Goal: Task Accomplishment & Management: Manage account settings

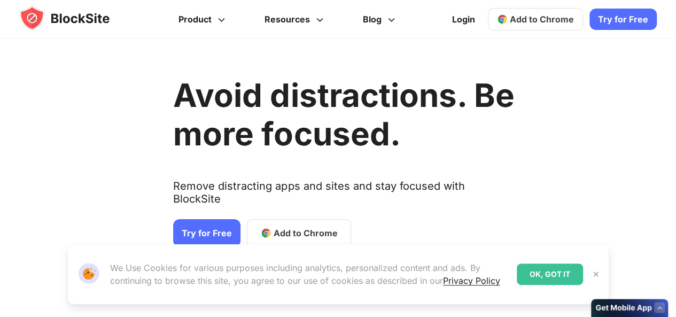
click at [212, 221] on link "Try for Free" at bounding box center [206, 233] width 67 height 28
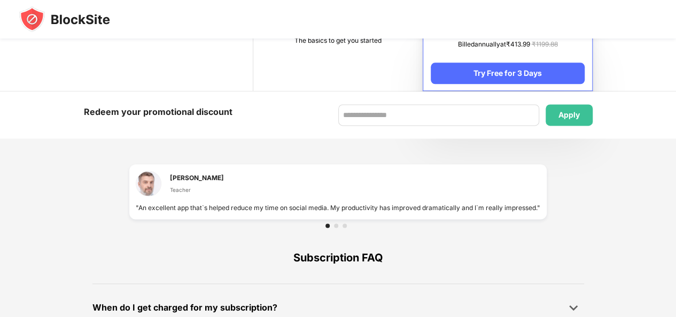
scroll to position [657, 0]
click at [322, 53] on td "The basics to get you started" at bounding box center [337, 45] width 169 height 90
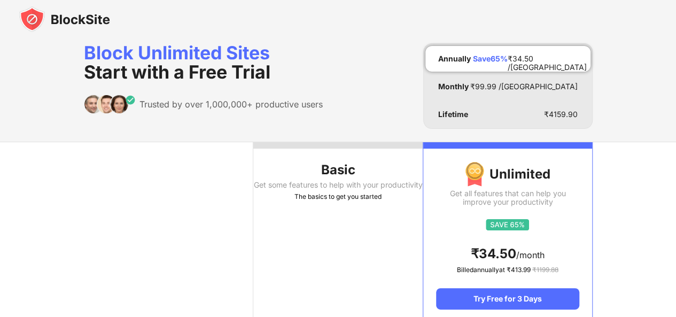
scroll to position [0, 0]
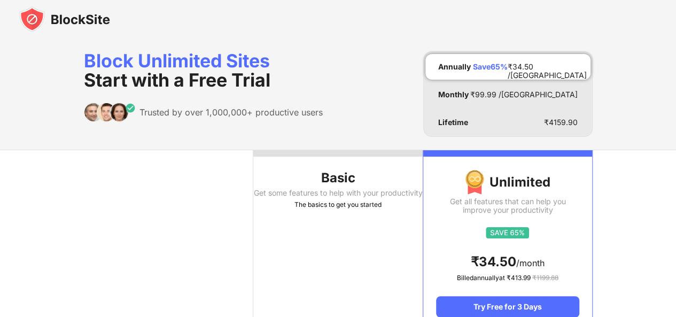
click at [375, 273] on th "Basic Get some features to help with your productivity The basics to get you st…" at bounding box center [337, 240] width 169 height 181
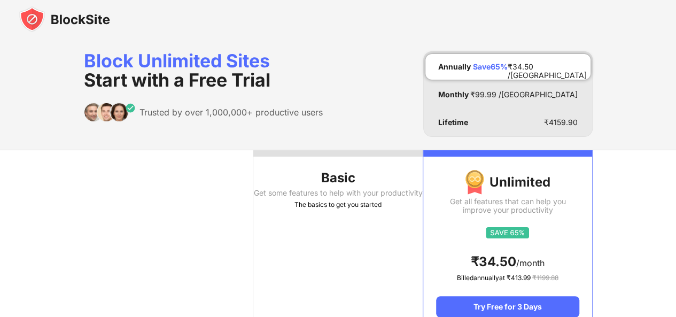
click at [375, 273] on th "Basic Get some features to help with your productivity The basics to get you st…" at bounding box center [337, 240] width 169 height 181
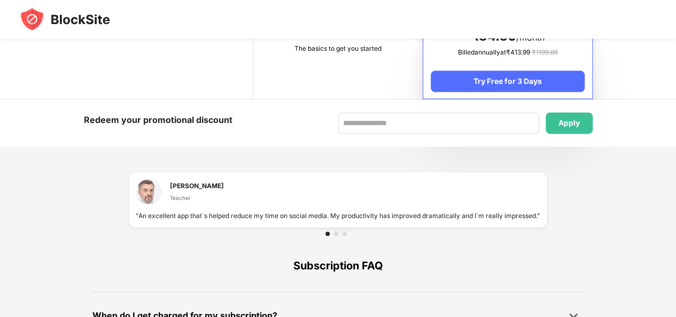
scroll to position [777, 0]
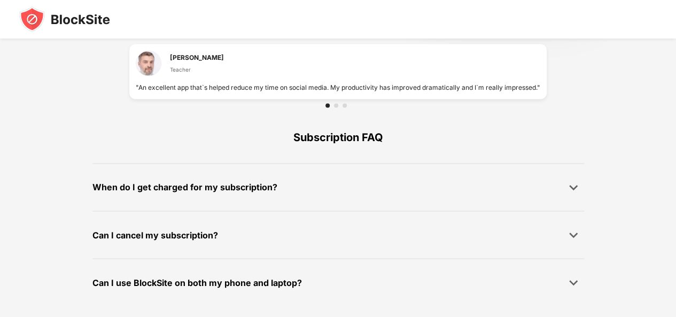
click at [340, 222] on div "Can I cancel my subscription? We build each feature to make sure we can help yo…" at bounding box center [338, 235] width 492 height 48
click at [568, 185] on img at bounding box center [573, 187] width 11 height 11
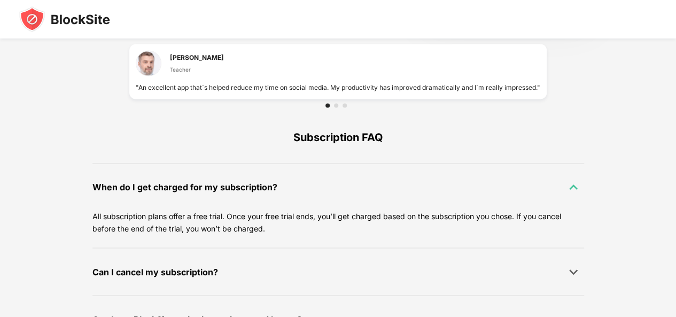
click at [568, 185] on img at bounding box center [573, 187] width 11 height 11
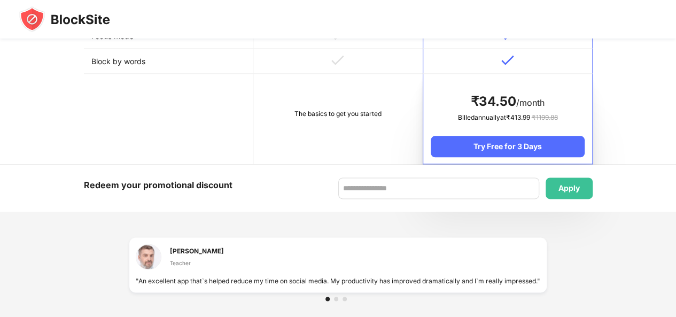
scroll to position [582, 0]
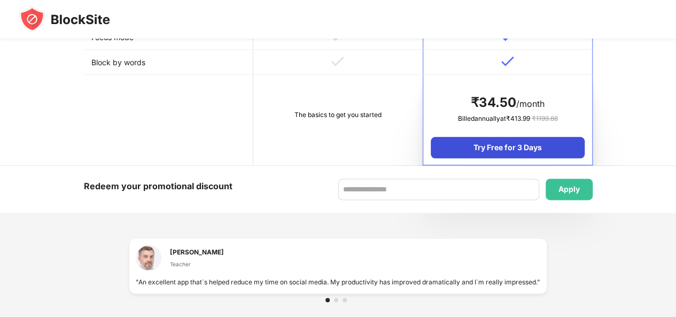
click at [544, 144] on div "Try Free for 3 Days" at bounding box center [507, 147] width 153 height 21
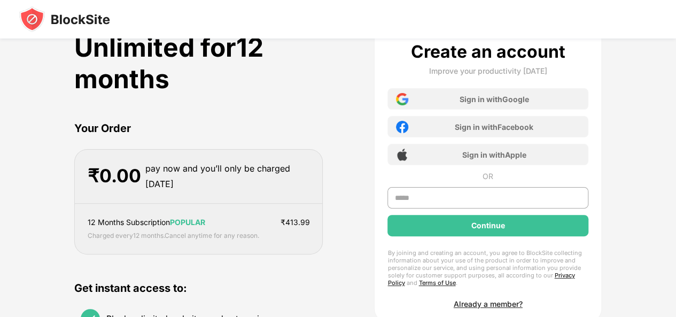
scroll to position [51, 0]
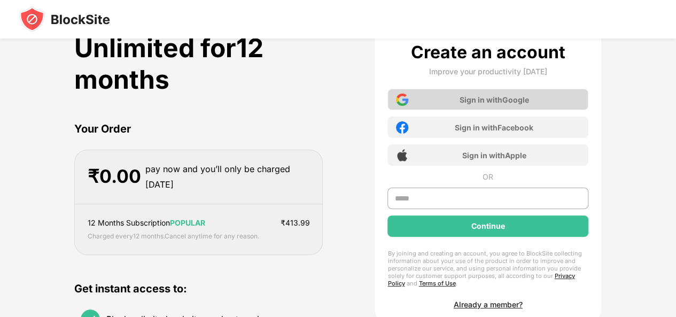
click at [470, 99] on div "Sign in with Google" at bounding box center [494, 99] width 69 height 9
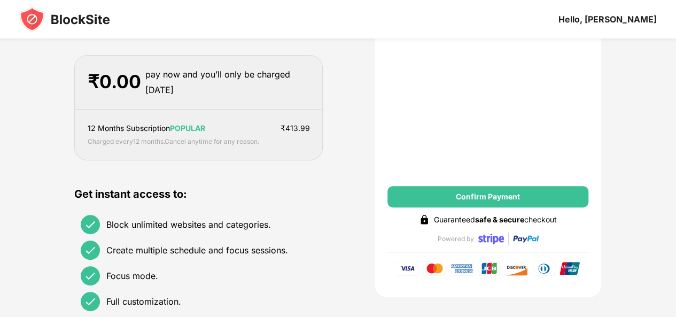
scroll to position [0, 0]
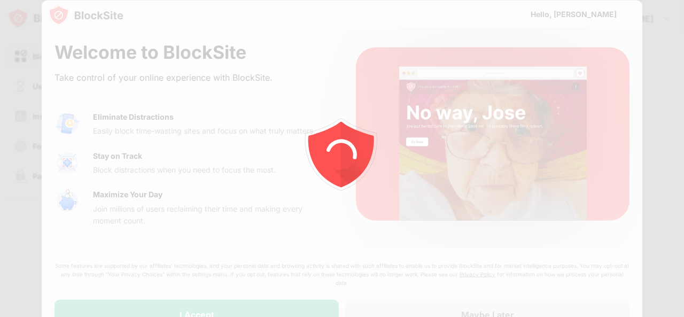
click at [280, 89] on icon "animation" at bounding box center [342, 159] width 192 height 192
click at [432, 73] on icon "animation" at bounding box center [342, 159] width 192 height 192
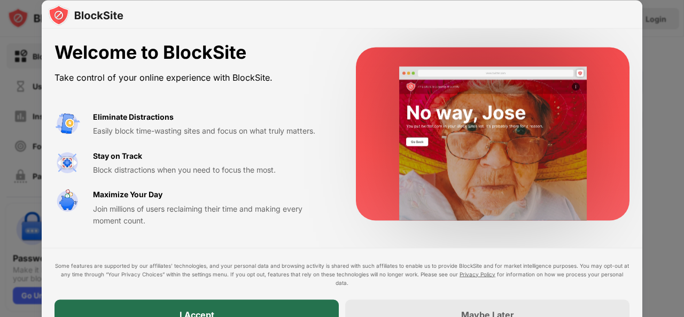
click at [245, 304] on div "I Accept" at bounding box center [197, 314] width 284 height 30
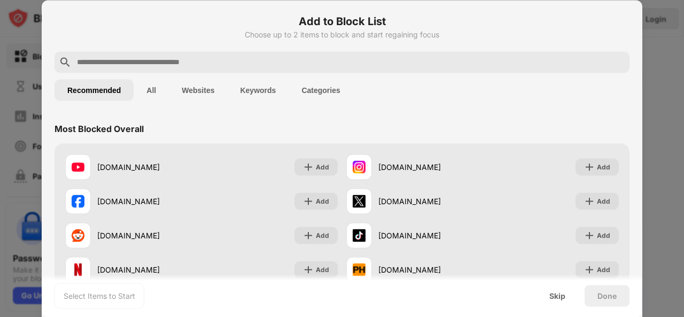
click at [151, 90] on button "All" at bounding box center [151, 89] width 35 height 21
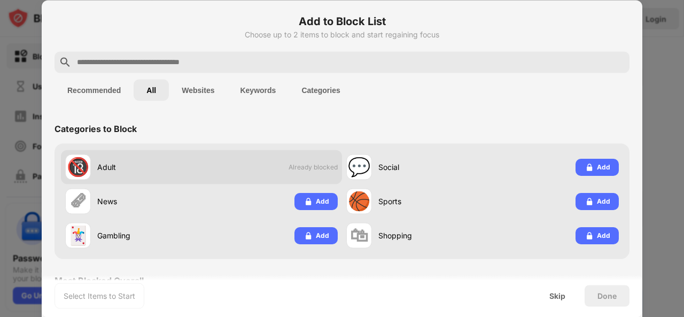
click at [221, 172] on div "🔞 Adult Already blocked" at bounding box center [201, 167] width 281 height 34
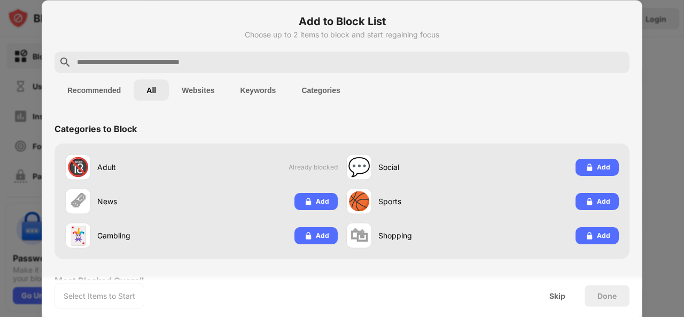
click at [199, 93] on button "Websites" at bounding box center [198, 89] width 58 height 21
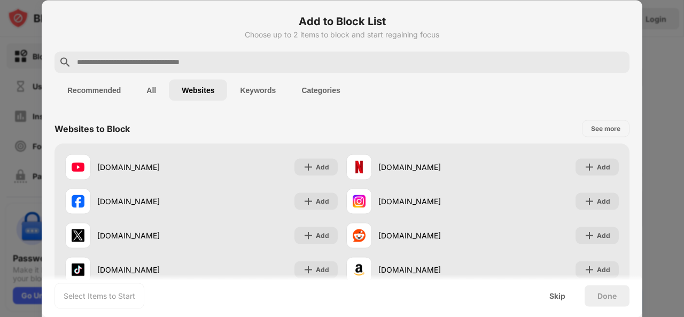
click at [248, 59] on input "text" at bounding box center [350, 62] width 549 height 13
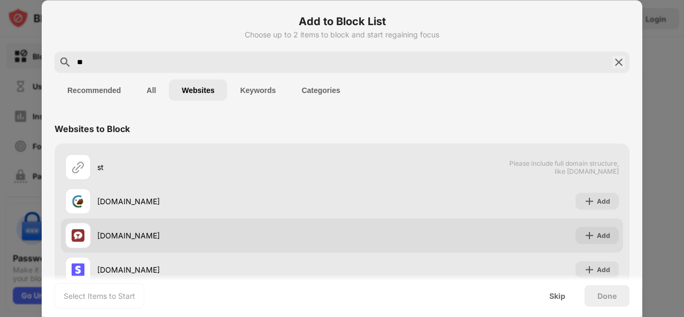
type input "**"
click at [181, 240] on div "[DOMAIN_NAME]" at bounding box center [219, 235] width 245 height 11
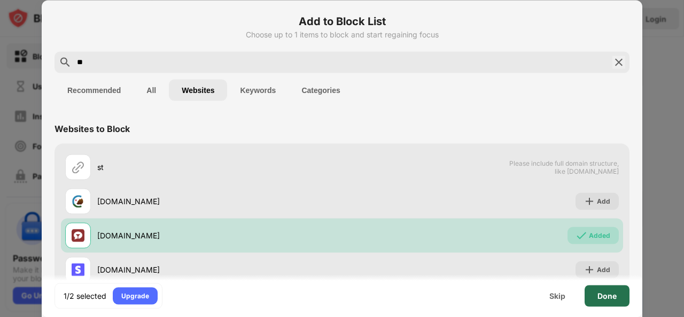
click at [614, 297] on div "Done" at bounding box center [606, 295] width 19 height 9
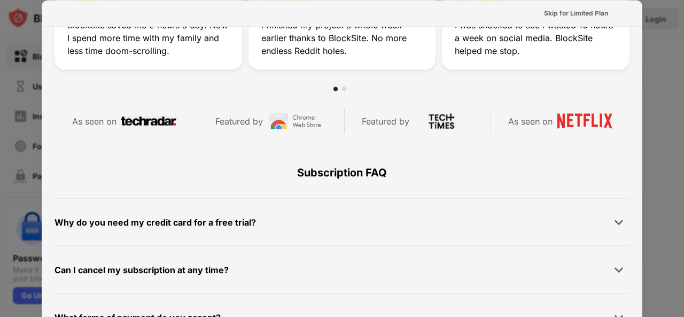
scroll to position [520, 0]
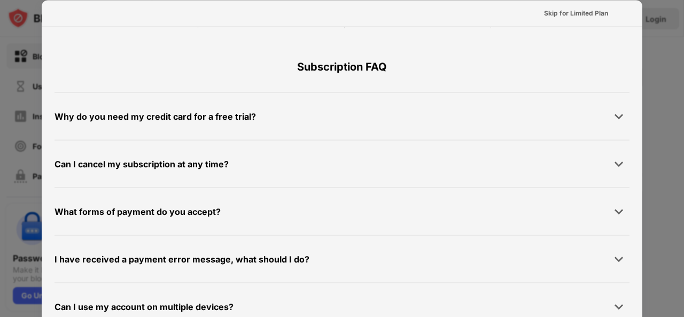
click at [671, 135] on div at bounding box center [342, 158] width 684 height 317
drag, startPoint x: 677, startPoint y: 1, endPoint x: 208, endPoint y: -46, distance: 471.0
click at [208, 0] on html "Block Sites Usage Limit Insights Focus Mode Password Protection Custom Block Pa…" at bounding box center [342, 158] width 684 height 317
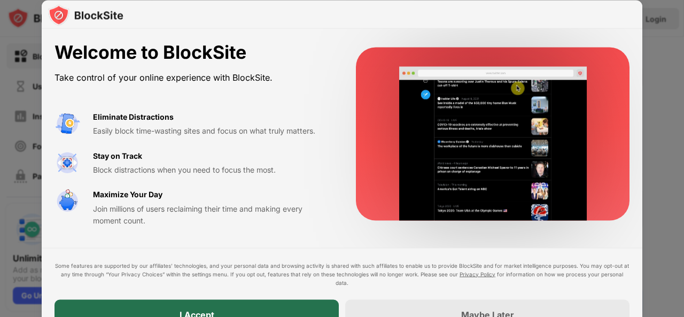
click at [138, 308] on div "I Accept" at bounding box center [197, 314] width 284 height 30
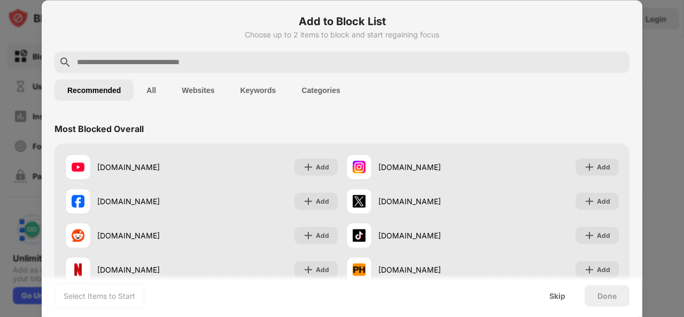
click at [199, 85] on button "Websites" at bounding box center [198, 89] width 58 height 21
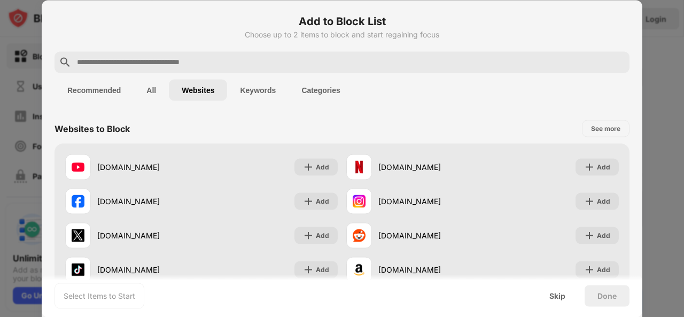
click at [235, 57] on input "text" at bounding box center [350, 62] width 549 height 13
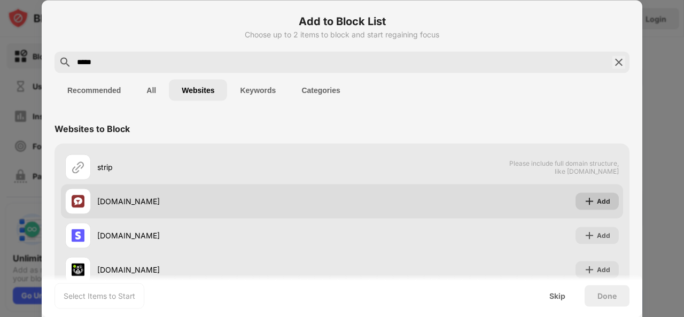
type input "*****"
click at [597, 203] on div "Add" at bounding box center [603, 201] width 13 height 11
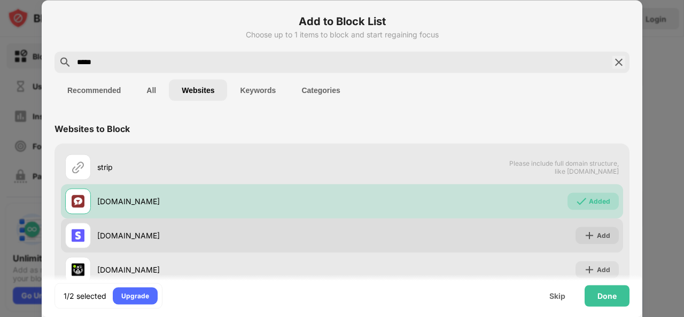
scroll to position [73, 0]
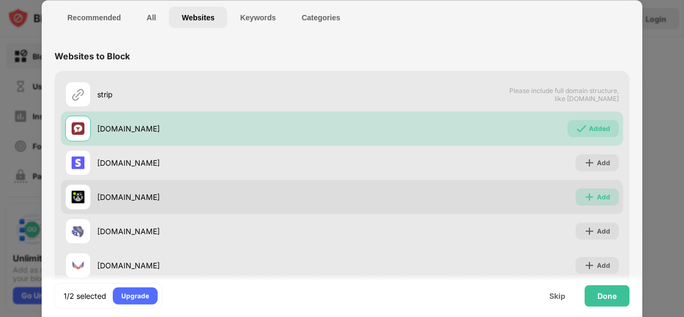
click at [576, 196] on div "Add" at bounding box center [597, 196] width 43 height 17
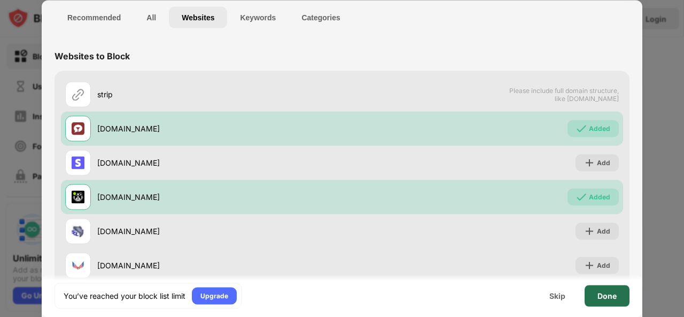
click at [599, 291] on div "Done" at bounding box center [606, 295] width 19 height 9
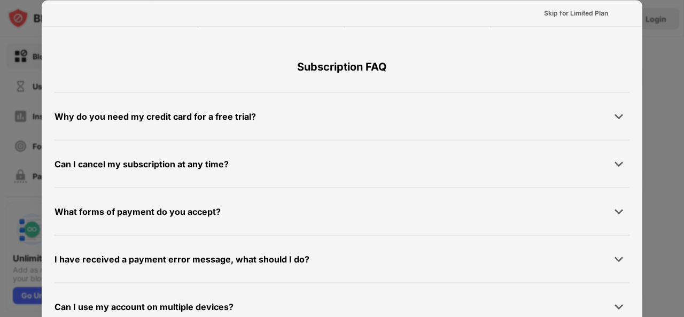
scroll to position [0, 0]
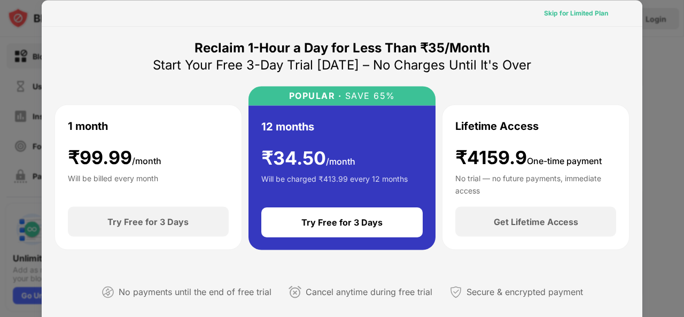
click at [565, 9] on div "Skip for Limited Plan" at bounding box center [576, 12] width 64 height 11
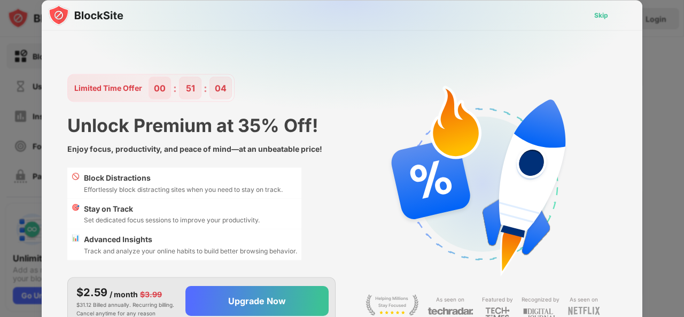
click at [608, 12] on div "Skip" at bounding box center [601, 14] width 31 height 17
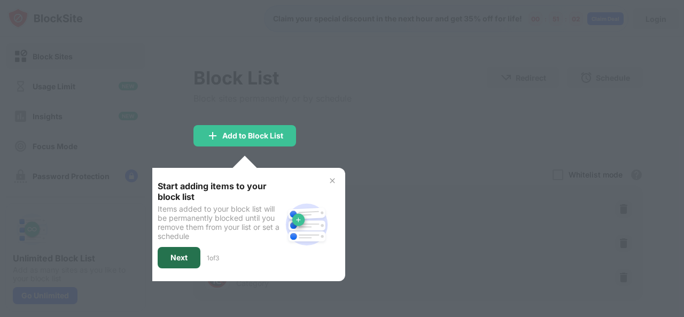
click at [175, 250] on div "Next" at bounding box center [179, 257] width 43 height 21
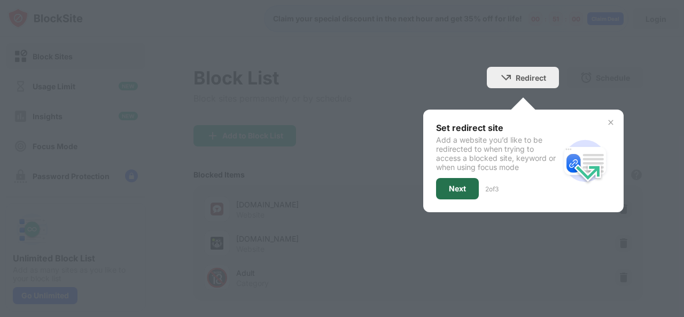
click at [449, 188] on div "Next" at bounding box center [457, 188] width 17 height 9
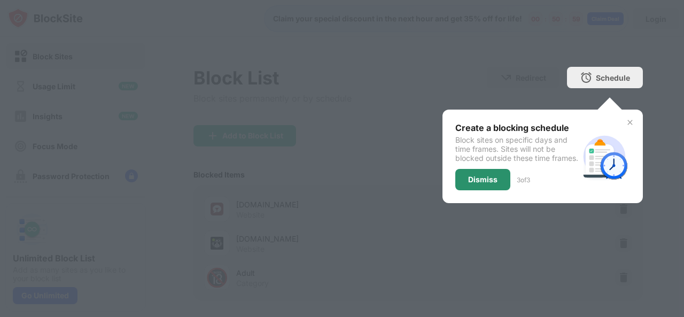
click at [468, 184] on div "Dismiss" at bounding box center [482, 179] width 29 height 9
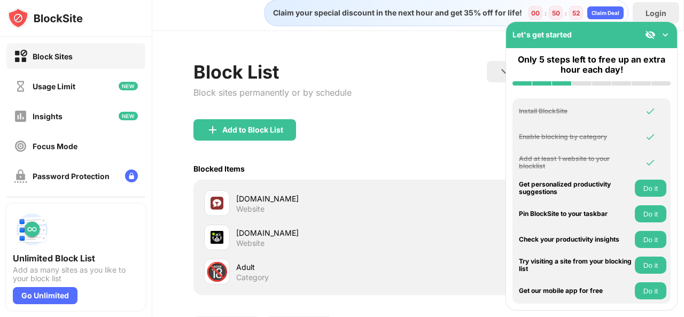
scroll to position [0, 2]
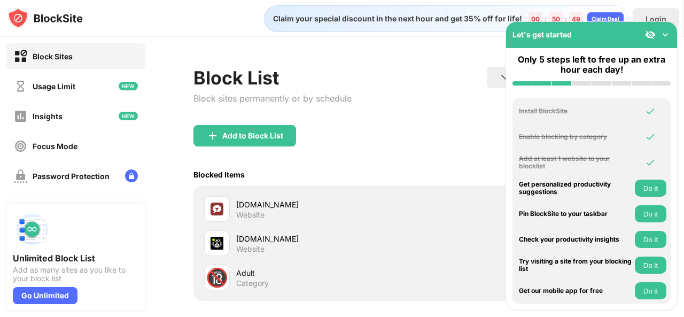
click at [108, 100] on div "Block Sites Usage Limit Insights Focus Mode Password Protection Custom Block Pa…" at bounding box center [76, 161] width 152 height 248
click at [90, 120] on div "Insights" at bounding box center [75, 116] width 139 height 26
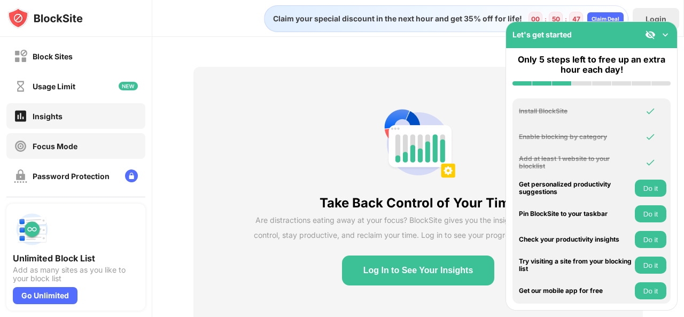
click at [78, 149] on div "Focus Mode" at bounding box center [75, 146] width 139 height 26
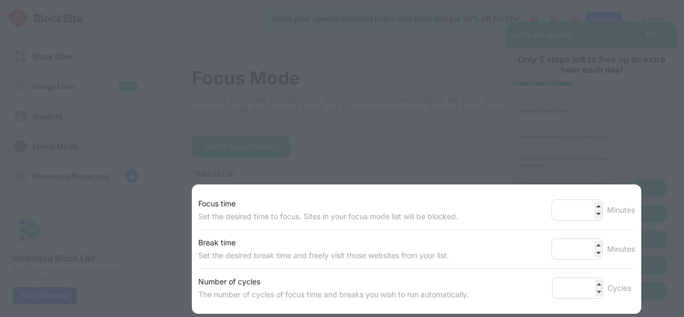
click at [300, 86] on div at bounding box center [342, 158] width 684 height 317
click at [582, 248] on input "*" at bounding box center [576, 248] width 51 height 21
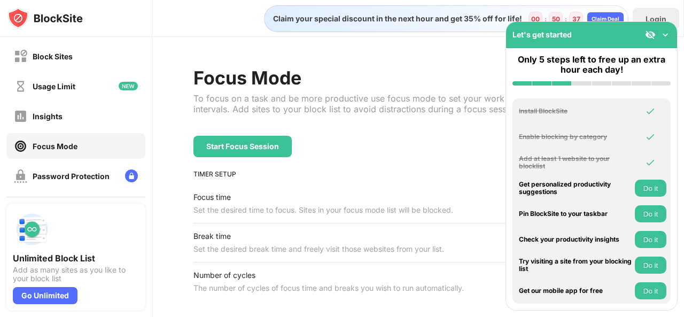
click at [485, 126] on div "Focus Mode To focus on a task and be more productive use focus mode to set your…" at bounding box center [381, 101] width 377 height 69
click at [665, 35] on img at bounding box center [665, 34] width 11 height 11
